Goal: Task Accomplishment & Management: Manage account settings

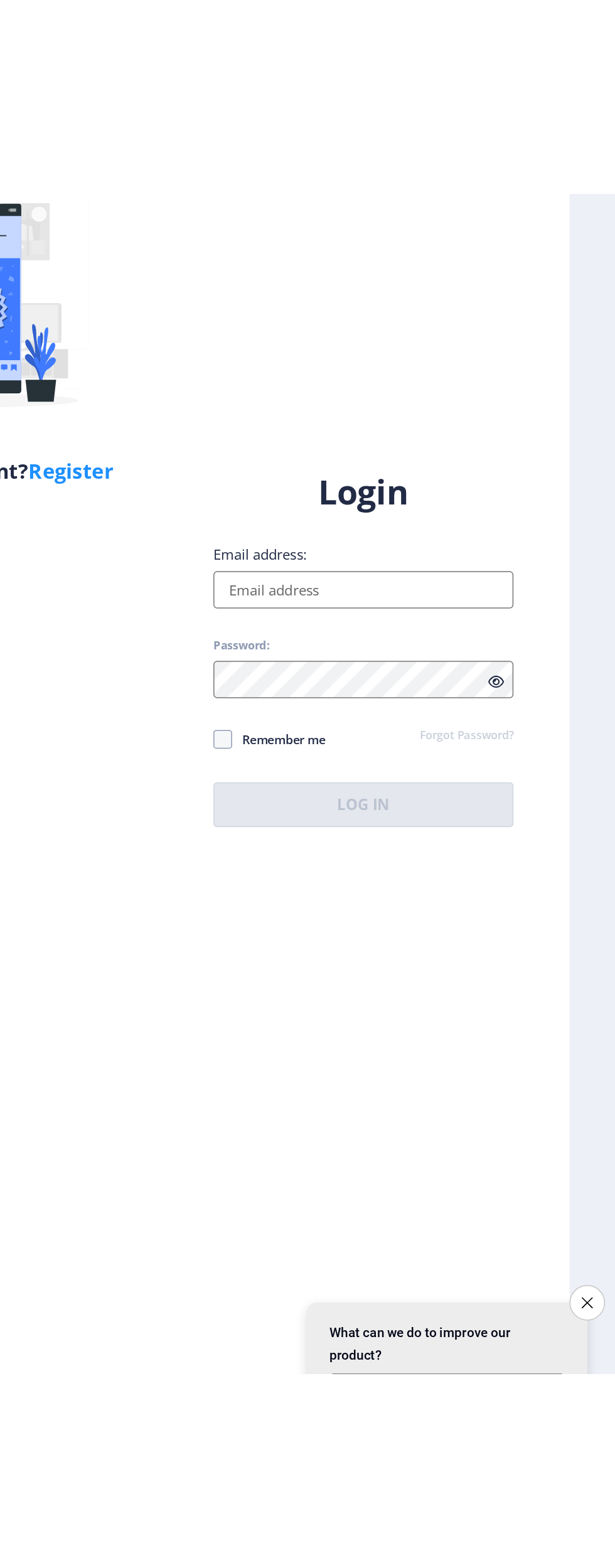
scroll to position [5, 0]
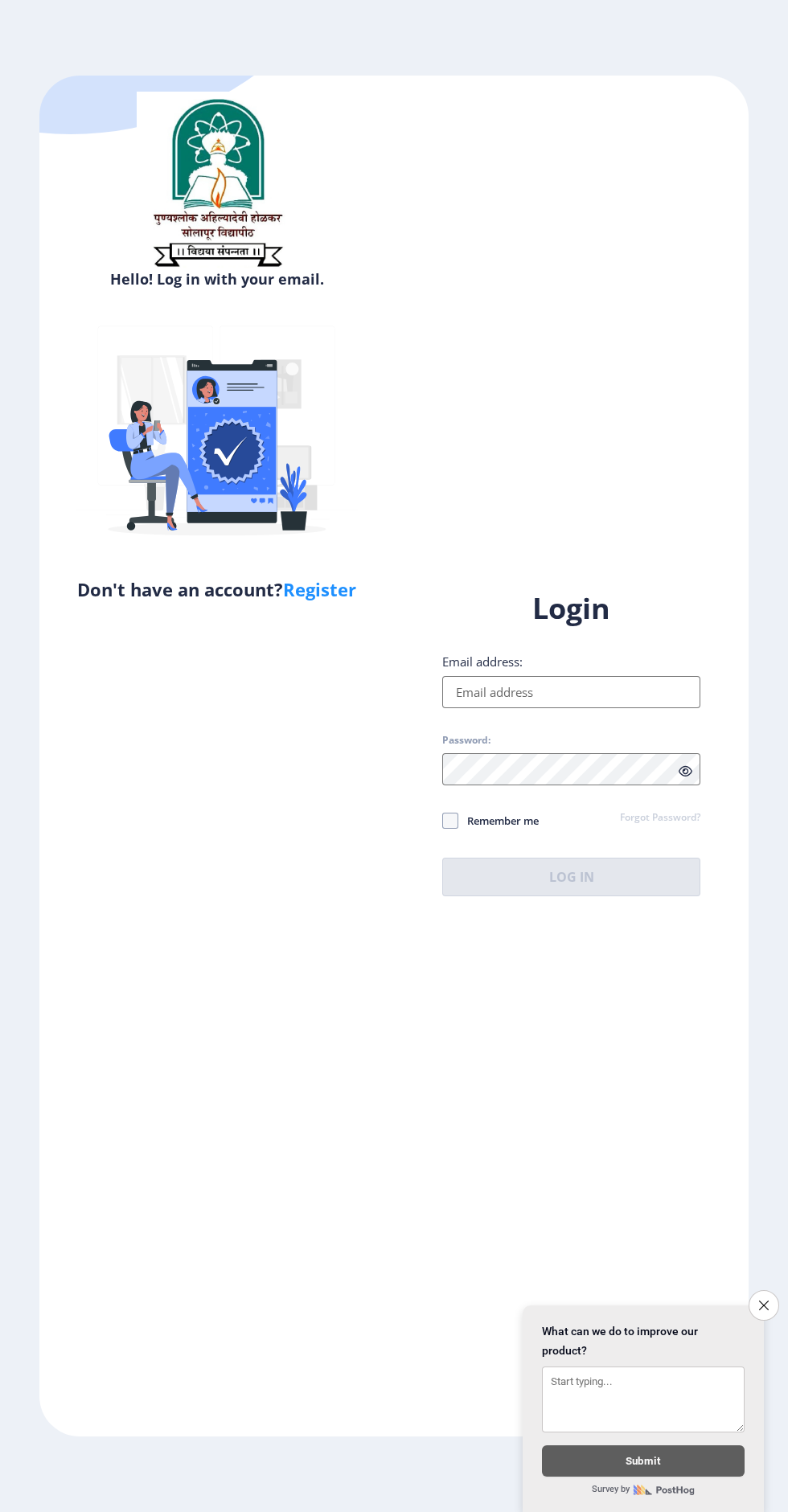
click at [576, 709] on input "Email address:" at bounding box center [570, 692] width 258 height 33
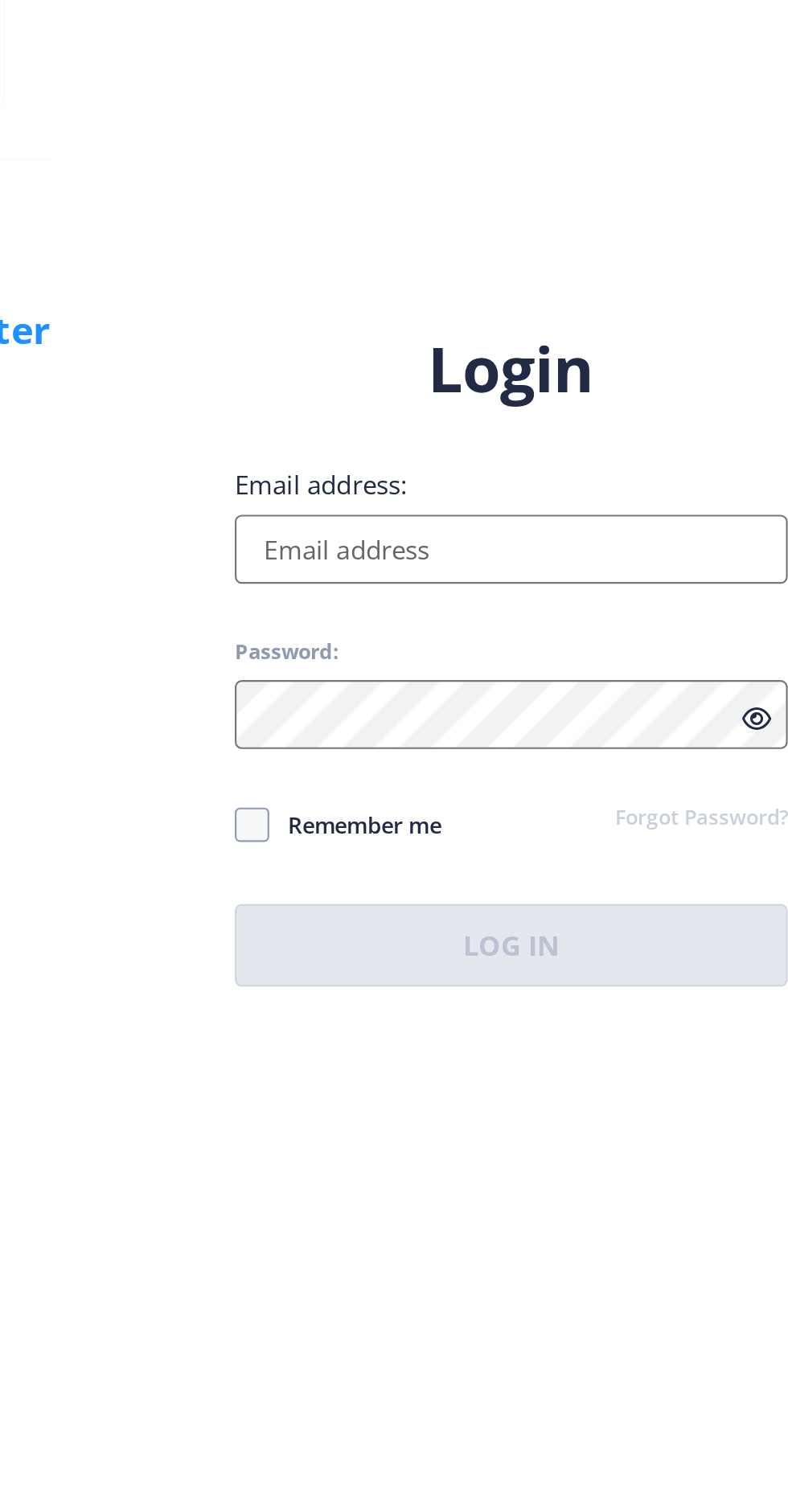
type input "[EMAIL_ADDRESS][DOMAIN_NAME]"
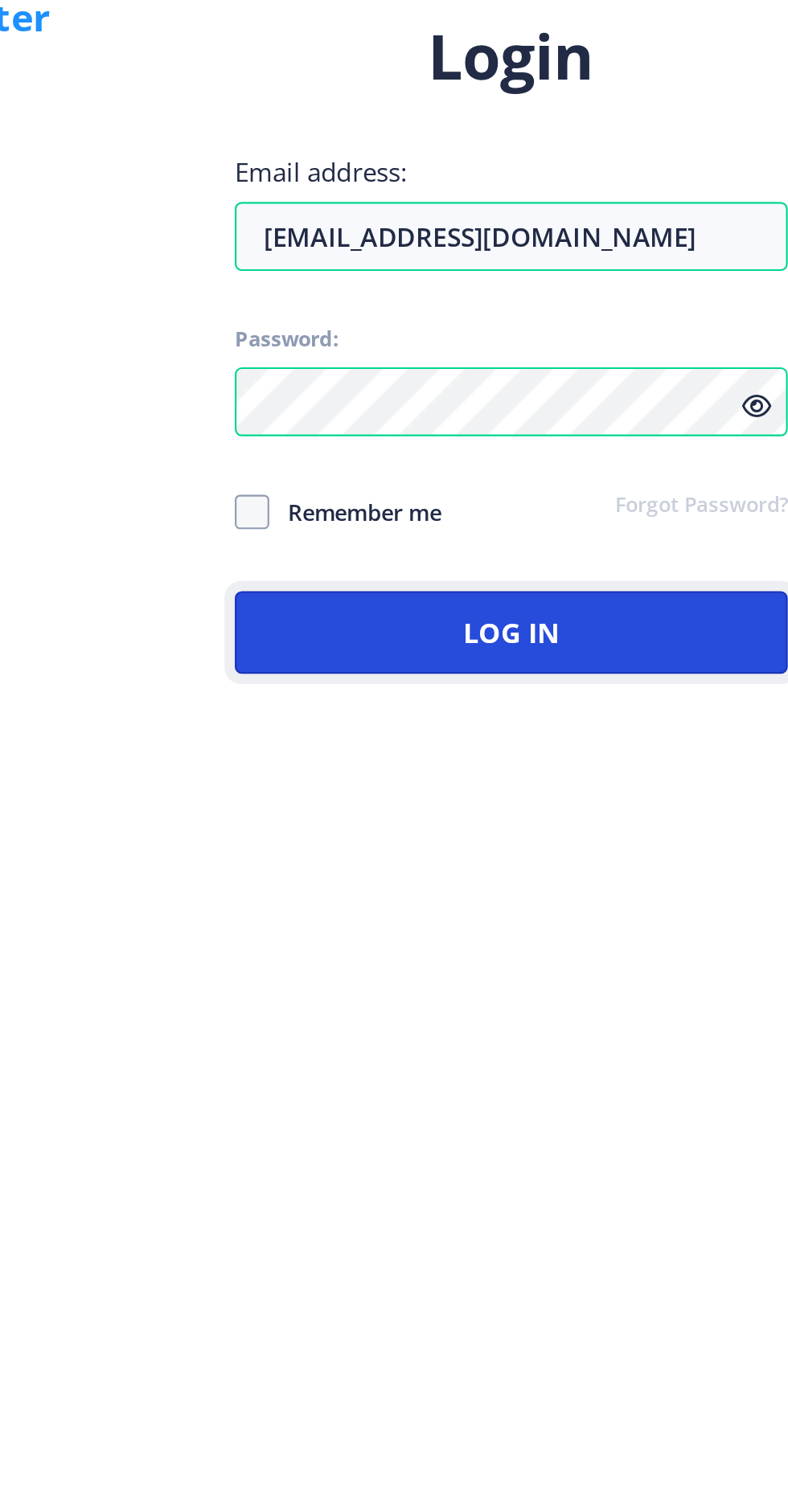
click at [605, 896] on button "Log In" at bounding box center [570, 877] width 258 height 38
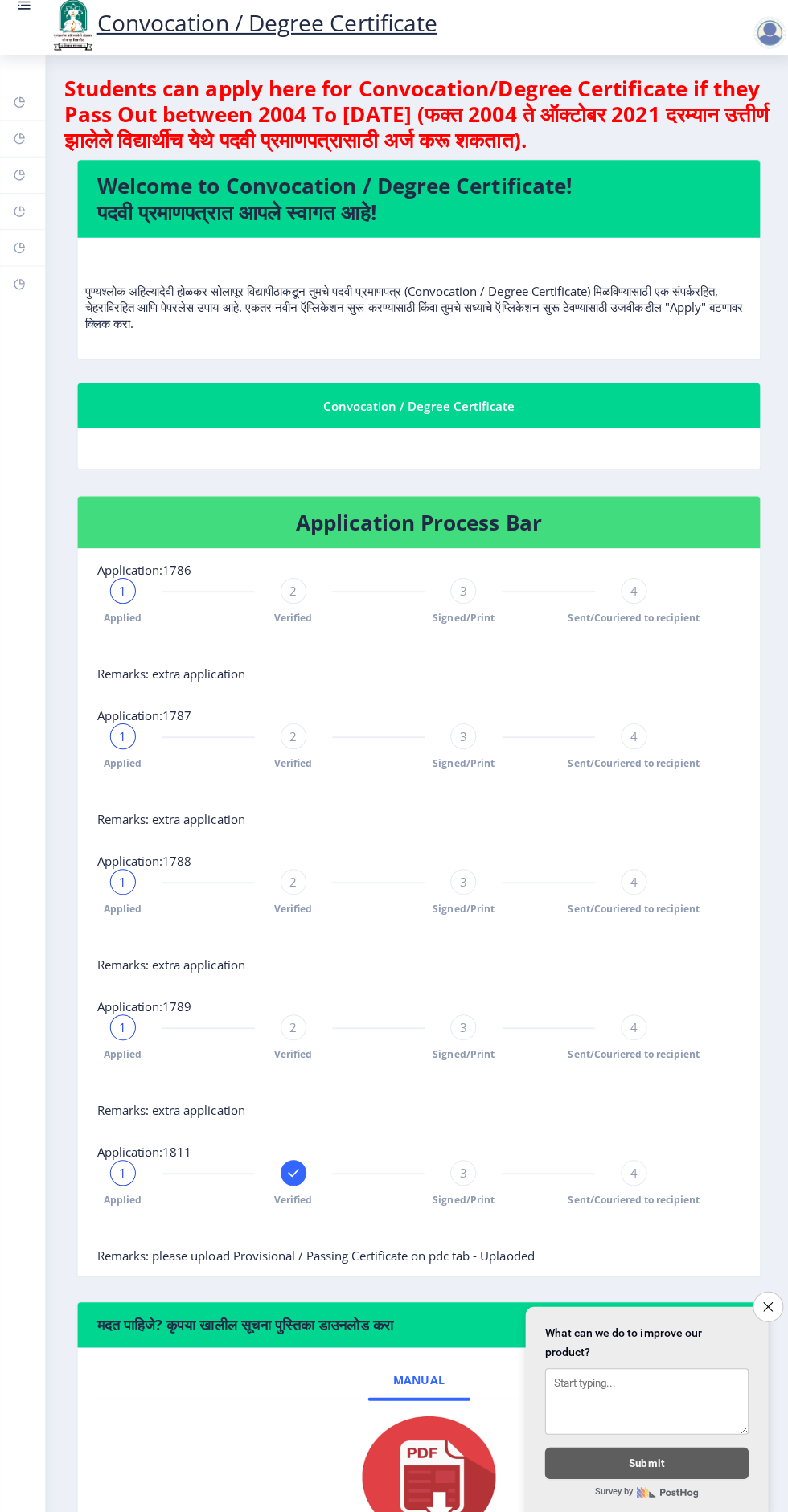
scroll to position [7, 0]
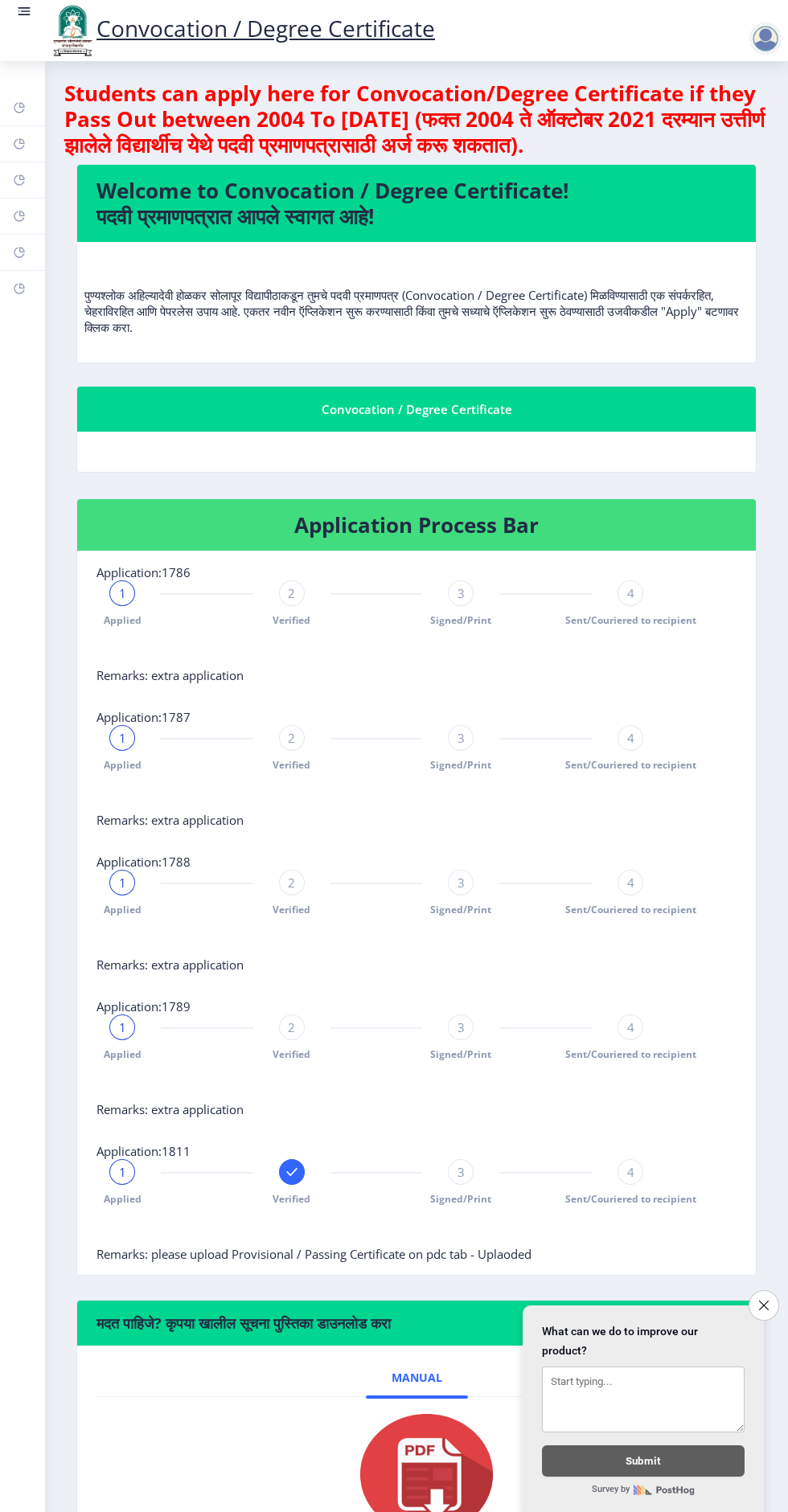
click at [769, 1301] on button "Close survey" at bounding box center [764, 1306] width 31 height 31
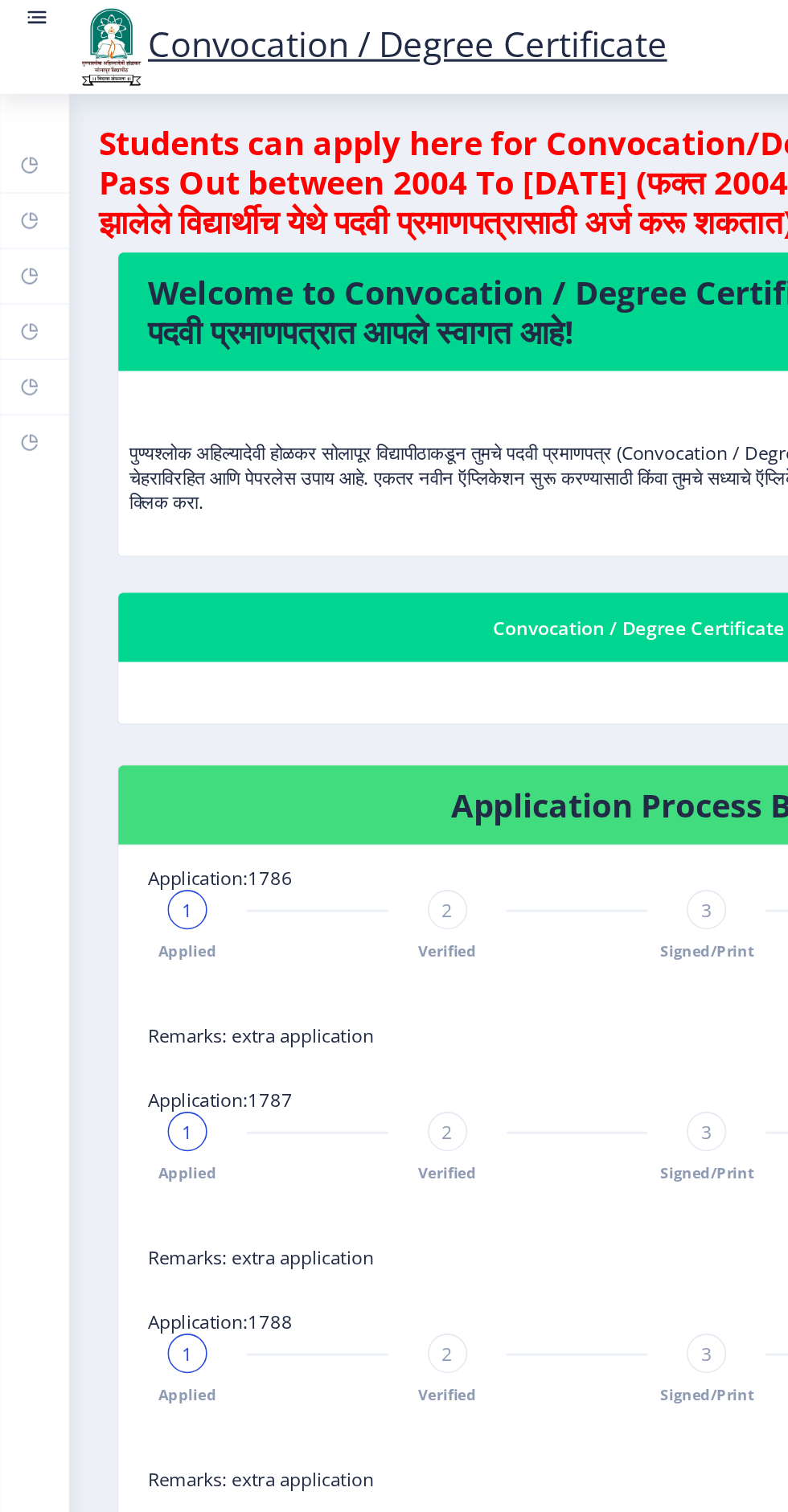
click at [32, 107] on link "Dashboard" at bounding box center [22, 107] width 45 height 35
click at [37, 148] on link "Help/FAQ" at bounding box center [22, 144] width 45 height 35
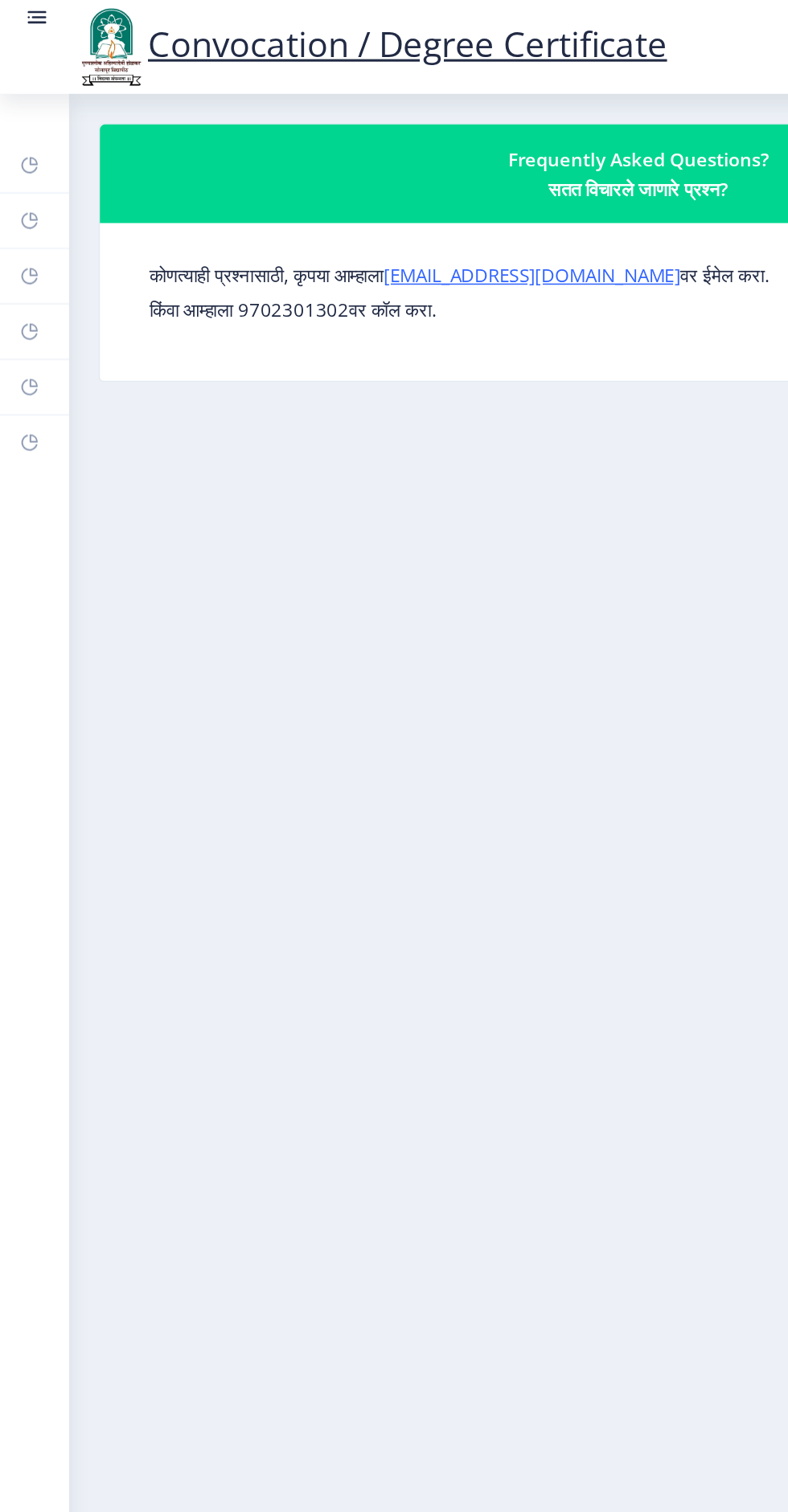
click at [38, 172] on link "Profile" at bounding box center [22, 179] width 45 height 35
select select
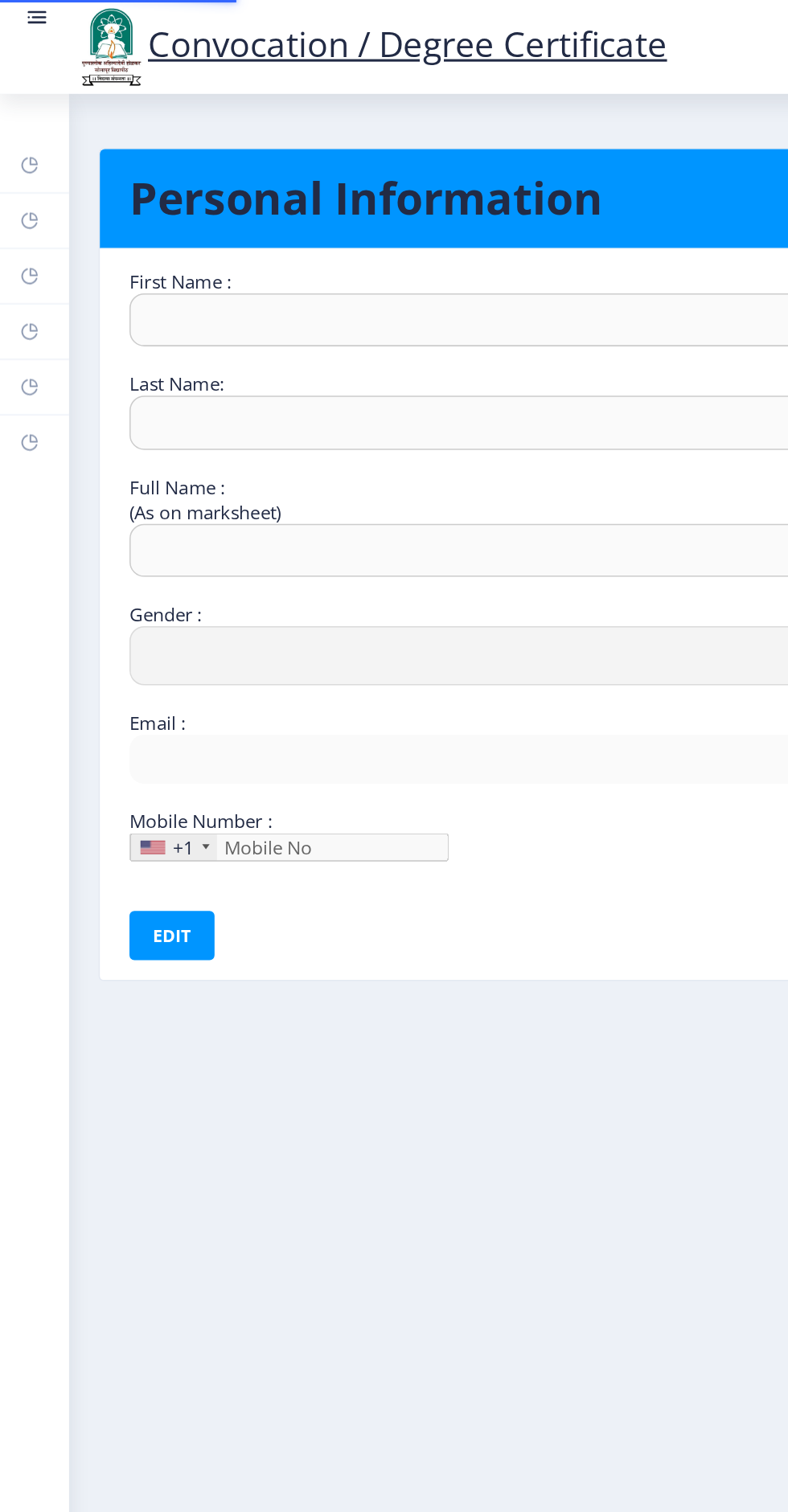
type input "MOHAN"
type input "FULE"
type input "[PERSON_NAME]"
select select "[DEMOGRAPHIC_DATA]"
type input "[EMAIL_ADDRESS][DOMAIN_NAME]"
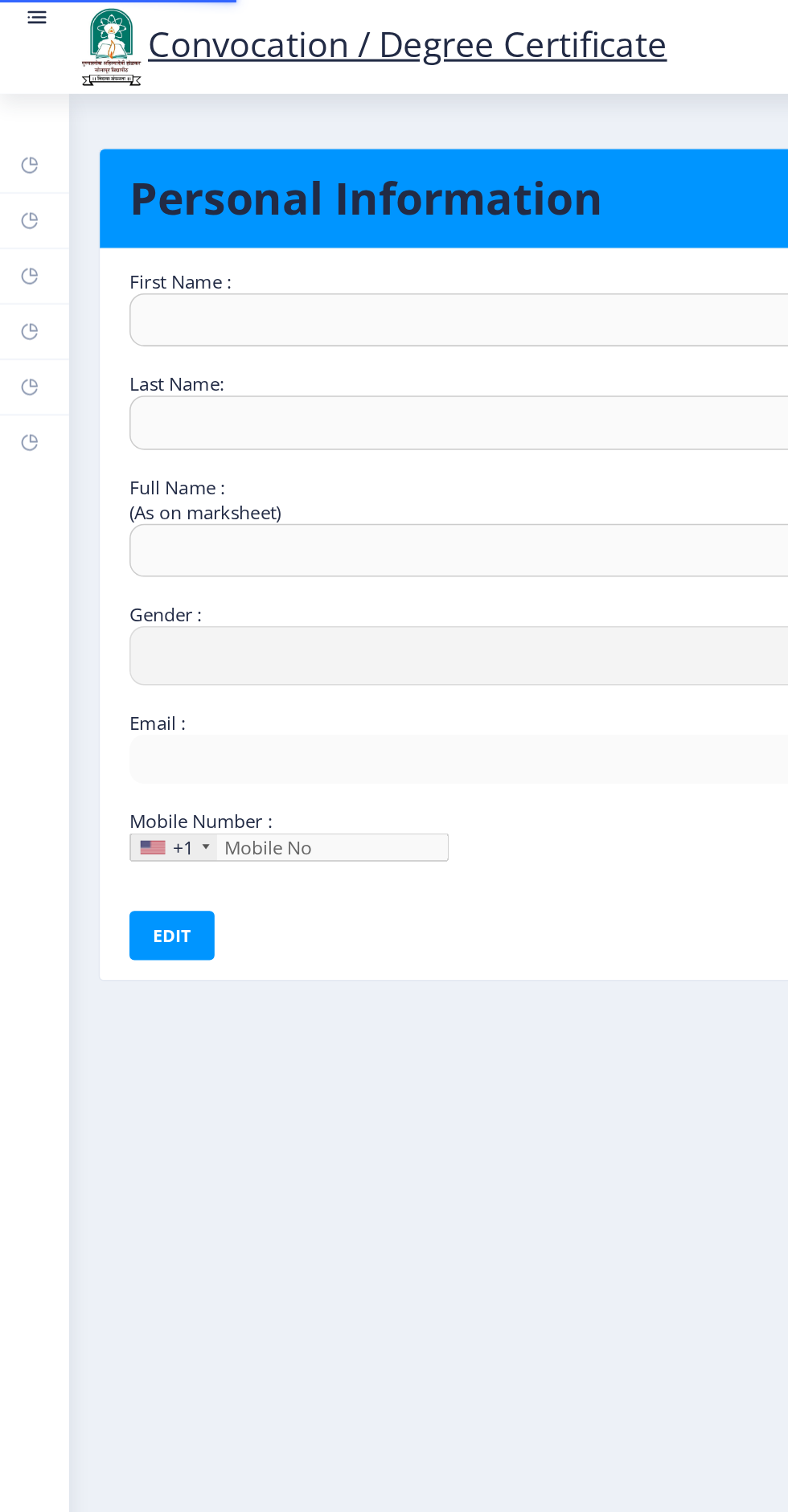
type input "9960030701"
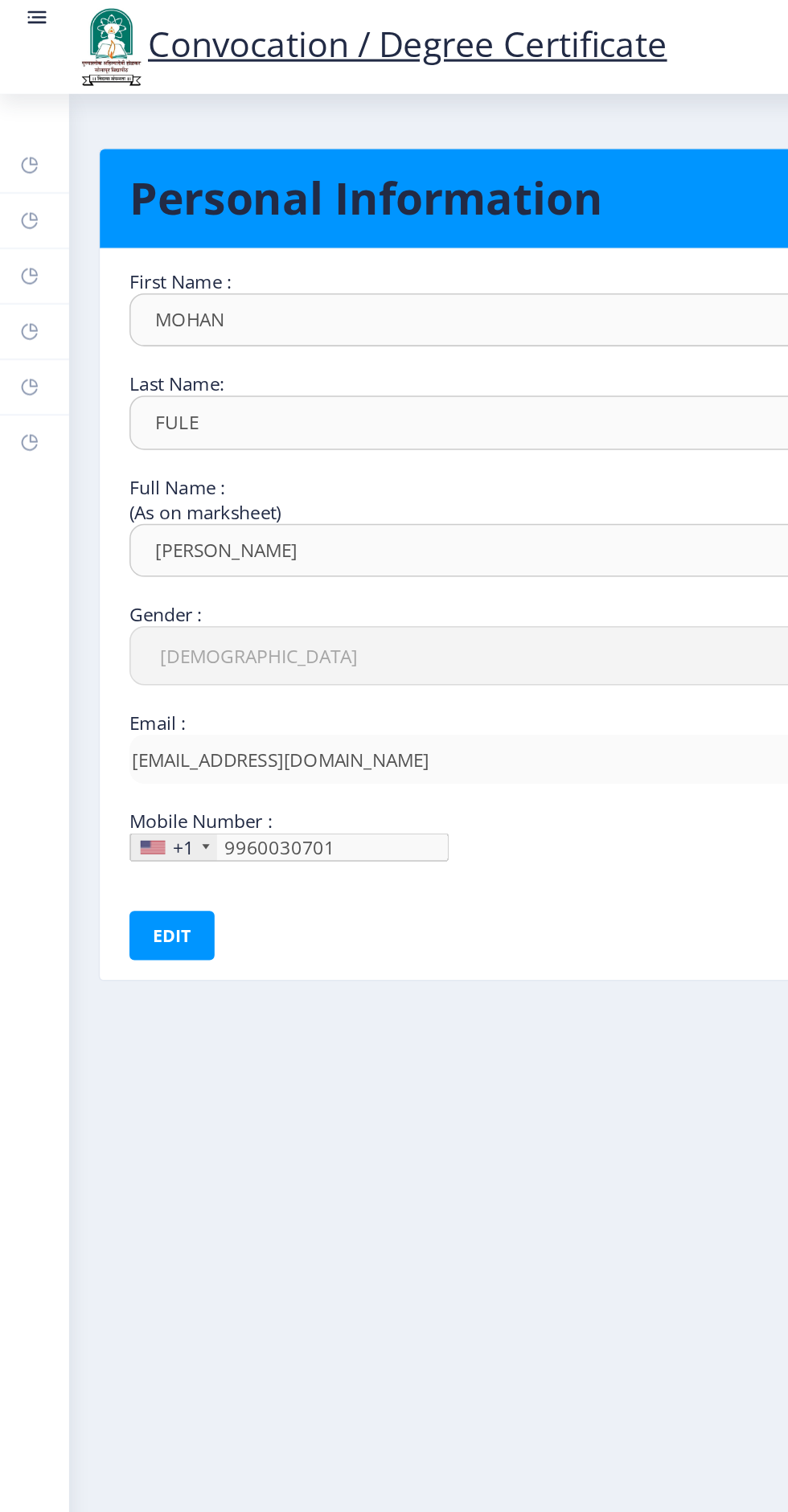
click at [33, 210] on link "Myapplication" at bounding box center [22, 216] width 45 height 35
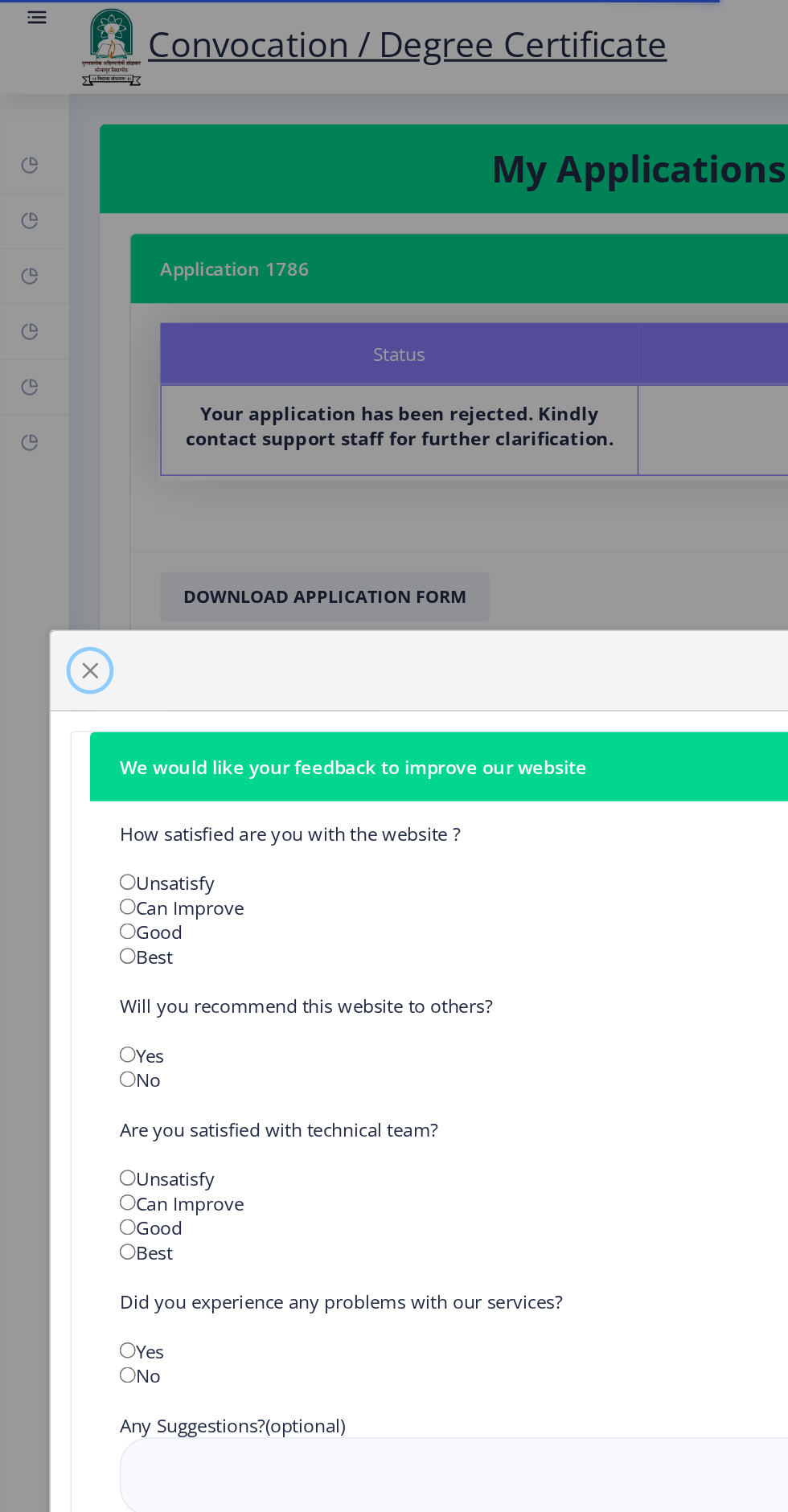
click at [62, 434] on span "button" at bounding box center [58, 436] width 12 height 12
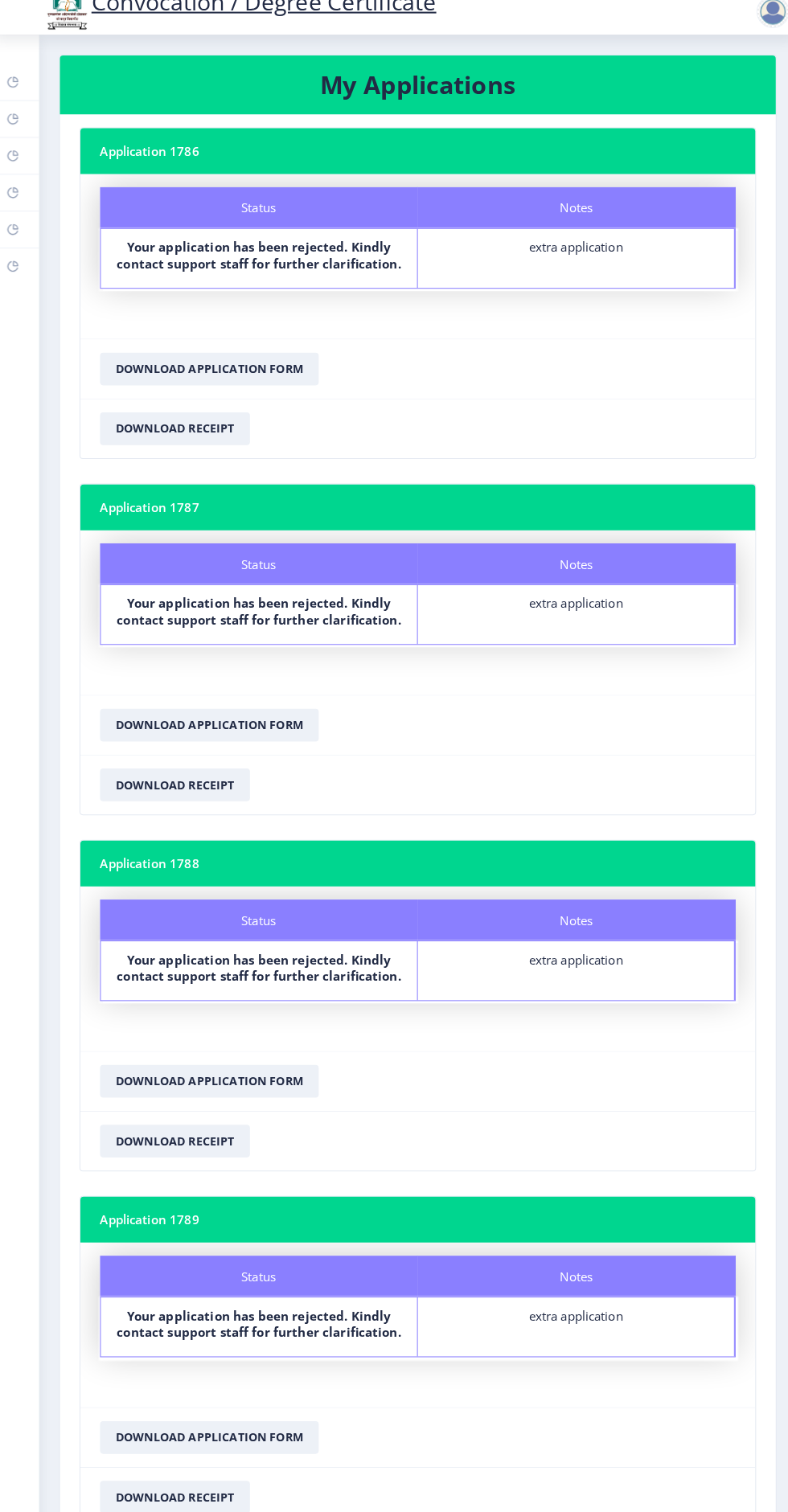
click at [758, 33] on div at bounding box center [766, 38] width 33 height 33
click at [747, 34] on nb-action at bounding box center [769, 38] width 71 height 19
click at [751, 38] on div at bounding box center [766, 38] width 33 height 33
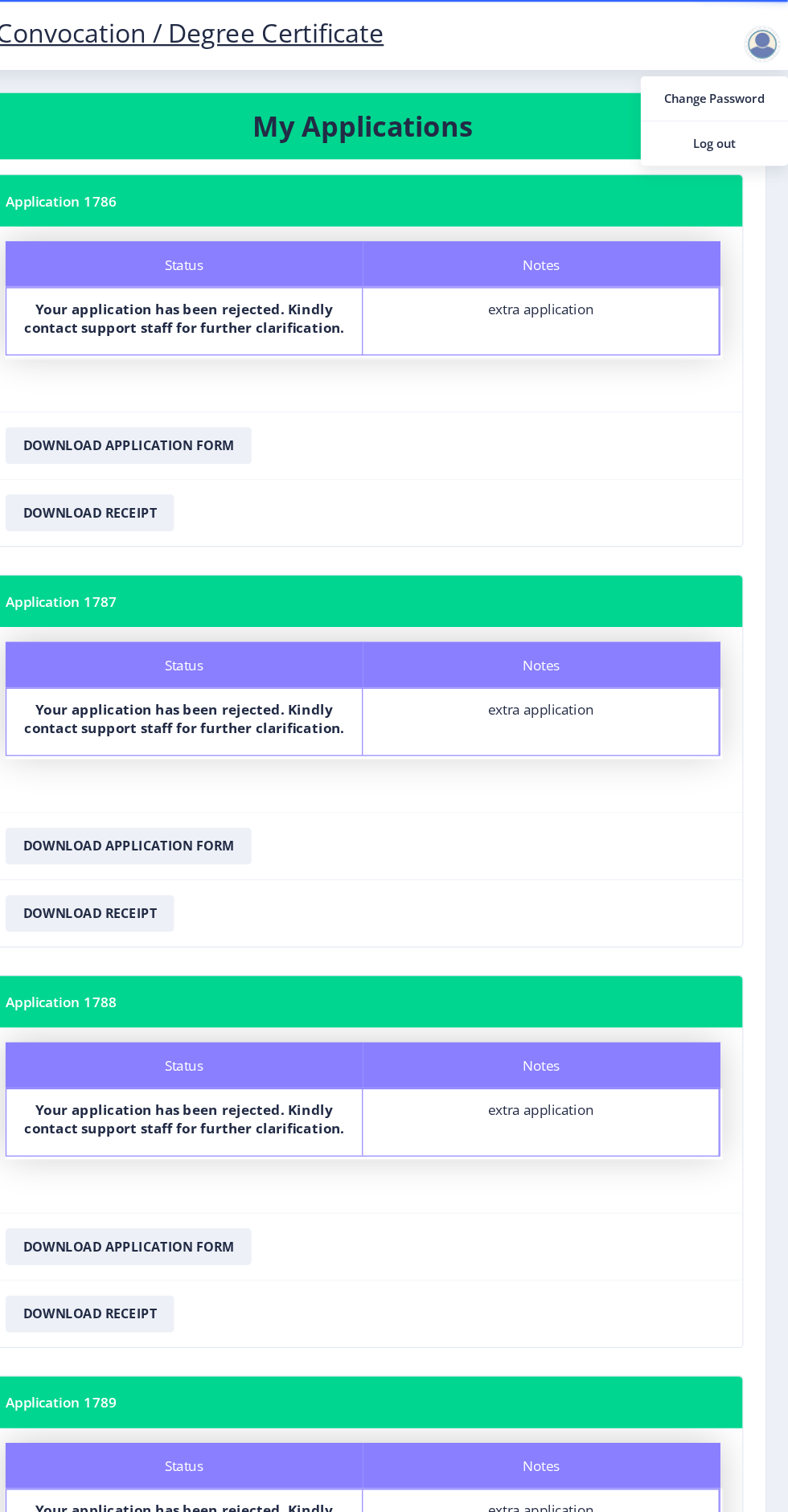
click at [720, 130] on span "Log out" at bounding box center [723, 126] width 103 height 19
